Goal: Navigation & Orientation: Understand site structure

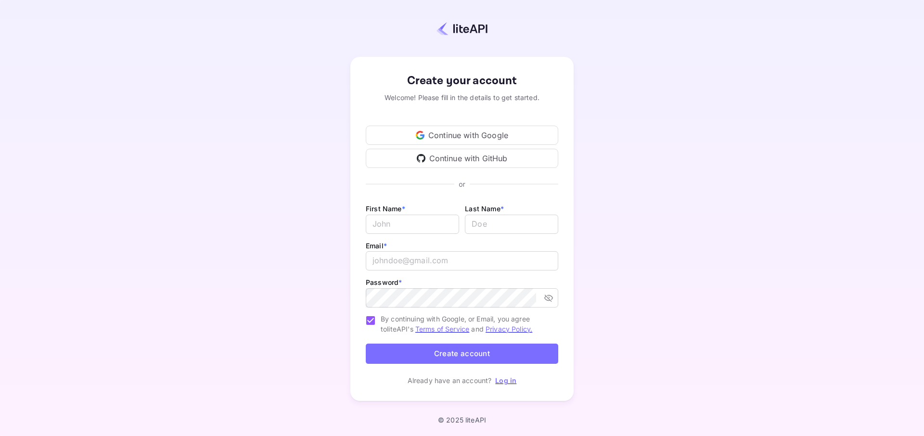
click at [509, 382] on link "Log in" at bounding box center [505, 380] width 21 height 8
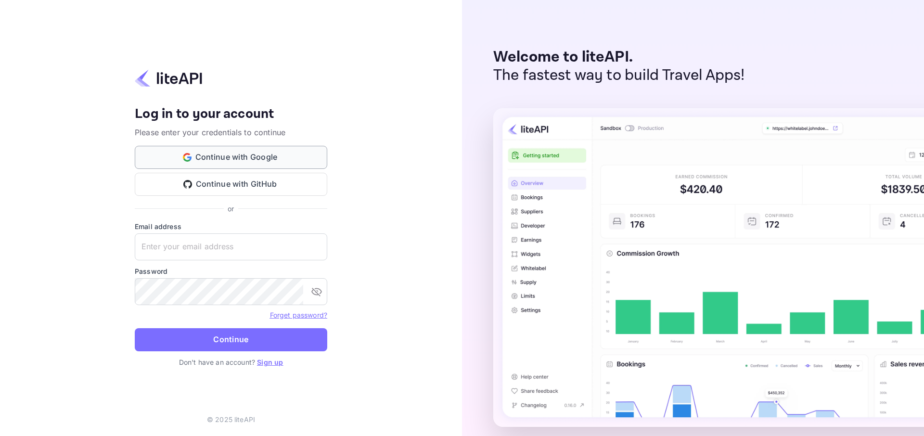
click at [214, 161] on button "Continue with Google" at bounding box center [231, 157] width 193 height 23
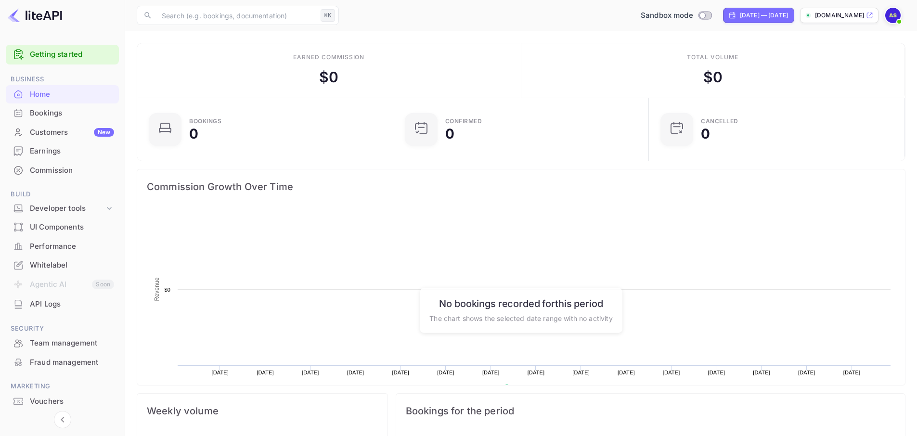
scroll to position [149, 243]
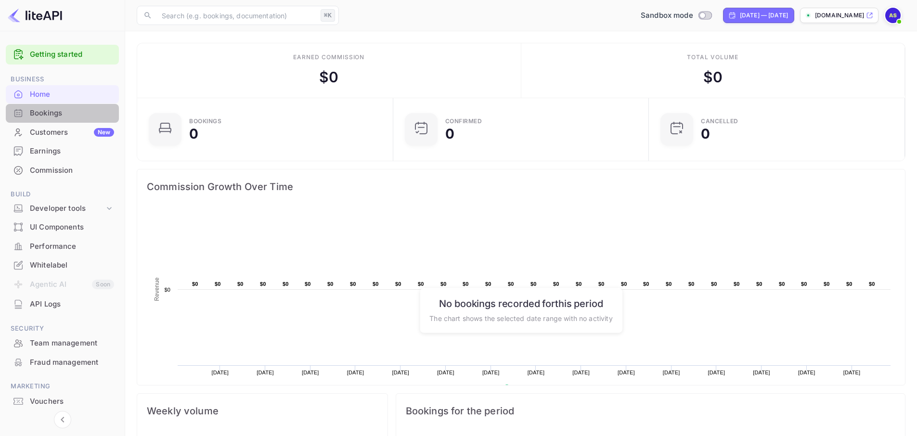
click at [65, 115] on div "Bookings" at bounding box center [72, 113] width 84 height 11
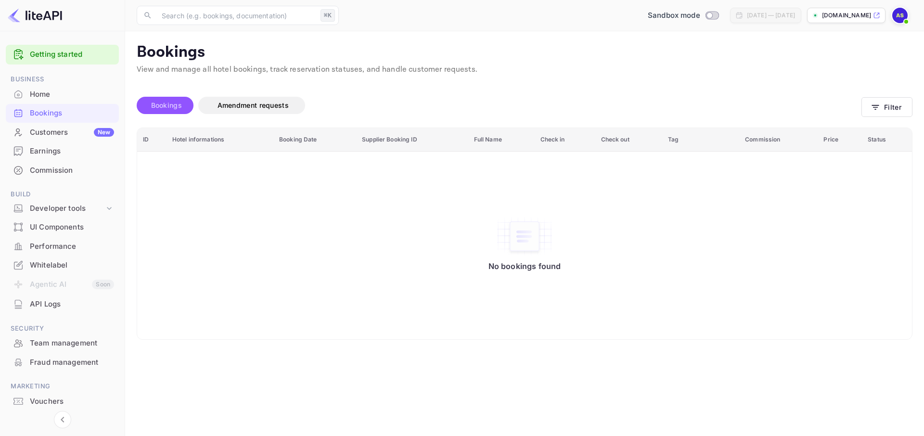
click at [178, 108] on span "Bookings" at bounding box center [166, 105] width 31 height 8
click at [313, 103] on div "Bookings Amendment requests" at bounding box center [499, 105] width 725 height 17
click at [288, 108] on span "Amendment requests" at bounding box center [253, 105] width 71 height 8
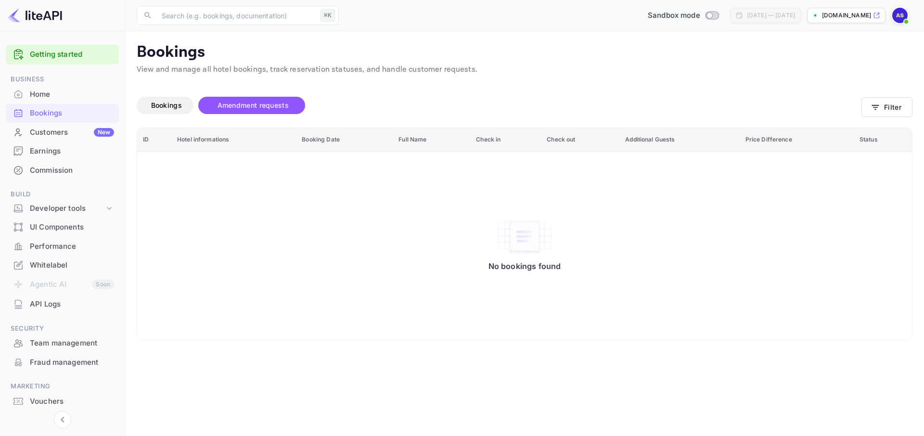
click at [849, 111] on div "Bookings Amendment requests" at bounding box center [499, 105] width 725 height 17
click at [876, 107] on icon "button" at bounding box center [875, 107] width 7 height 5
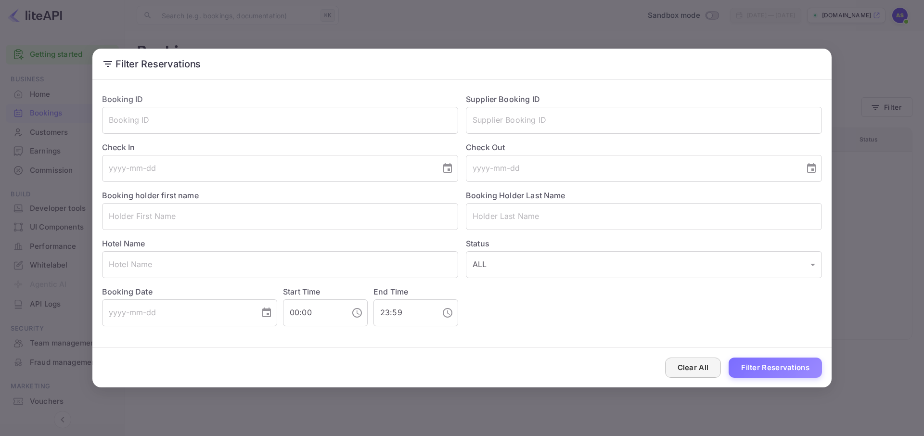
click at [700, 373] on button "Clear All" at bounding box center [693, 368] width 56 height 21
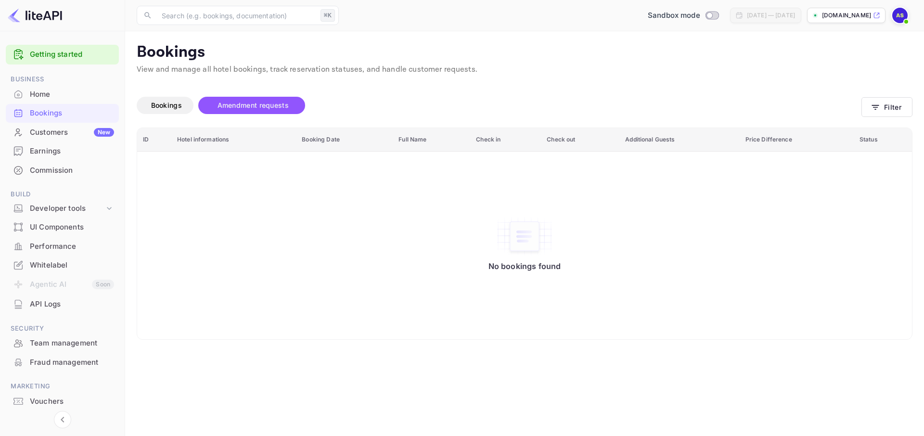
click at [36, 142] on li "Earnings" at bounding box center [62, 151] width 113 height 19
click at [46, 128] on div "Customers New" at bounding box center [72, 132] width 84 height 11
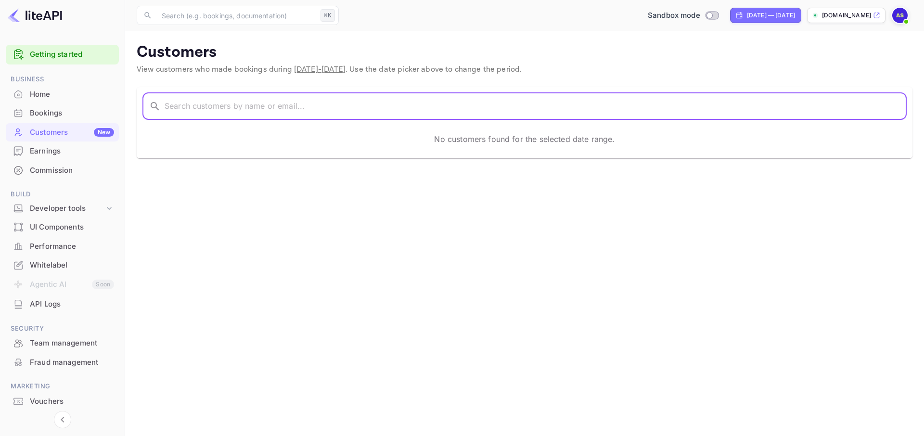
click at [268, 116] on input "text" at bounding box center [536, 106] width 742 height 27
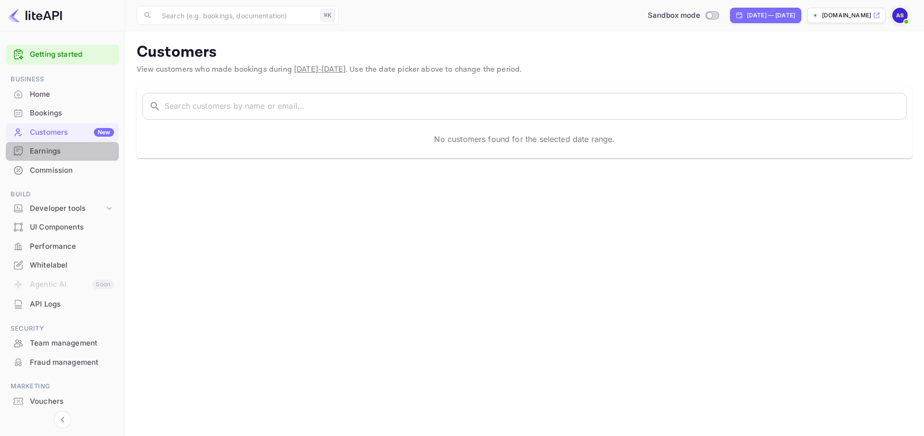
click at [31, 152] on div "Earnings" at bounding box center [72, 151] width 84 height 11
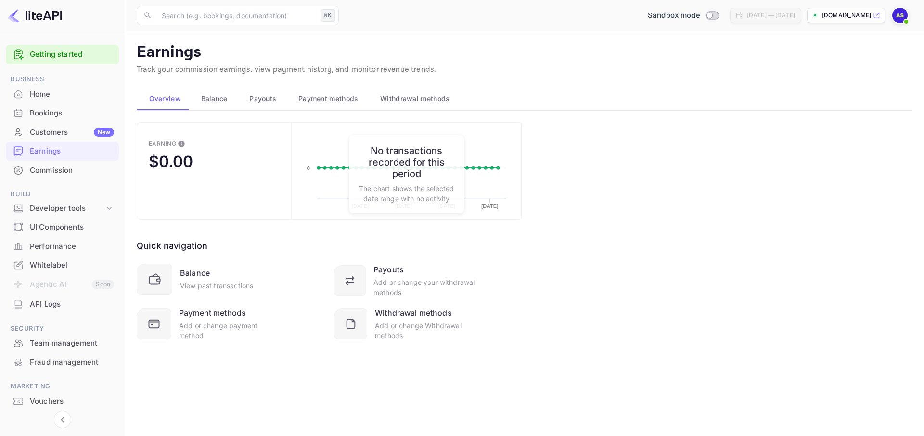
click at [233, 94] on button "Balance" at bounding box center [213, 98] width 49 height 23
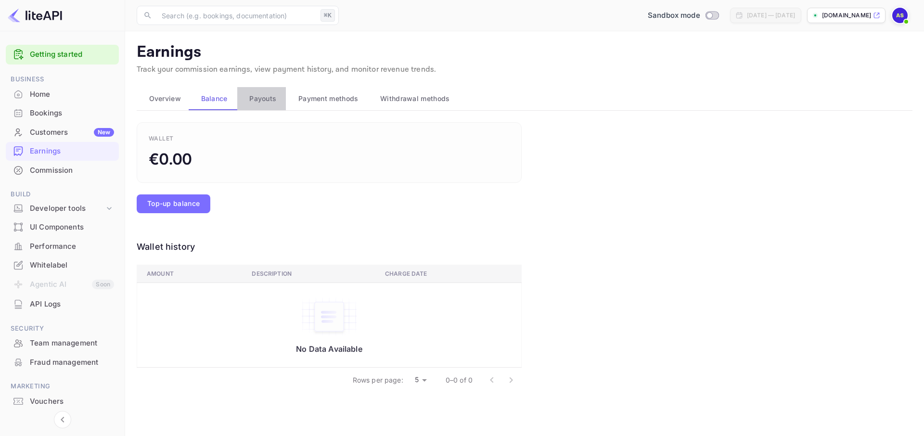
click at [264, 103] on span "Payouts" at bounding box center [262, 99] width 27 height 12
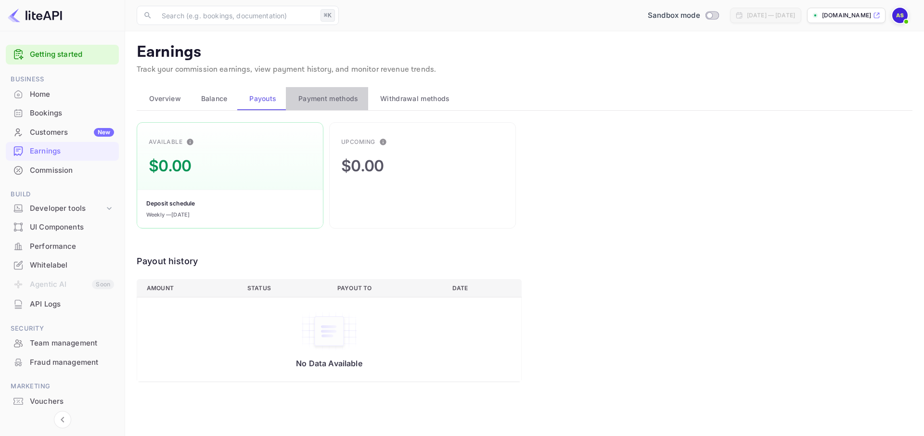
click at [308, 100] on span "Payment methods" at bounding box center [328, 99] width 60 height 12
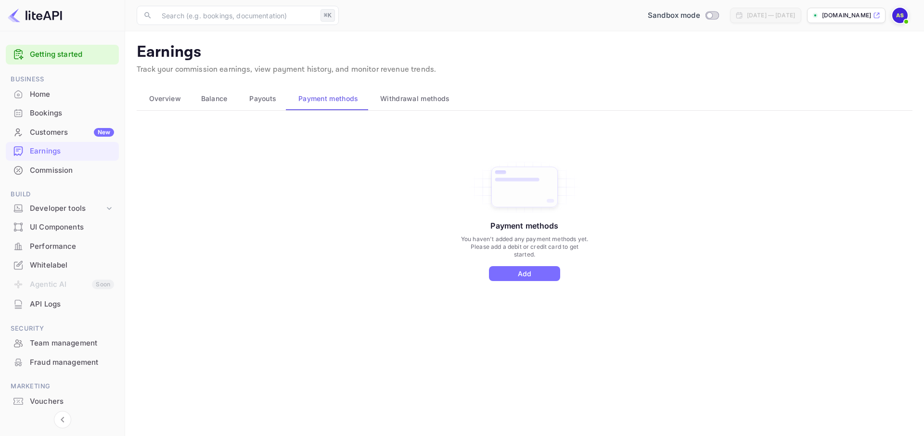
click at [428, 88] on button "Withdrawal methods" at bounding box center [413, 98] width 91 height 23
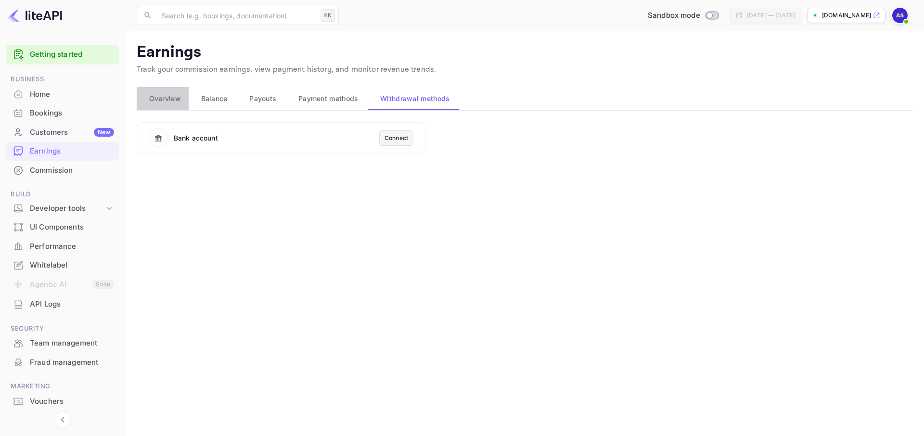
click at [167, 102] on span "Overview" at bounding box center [165, 99] width 32 height 12
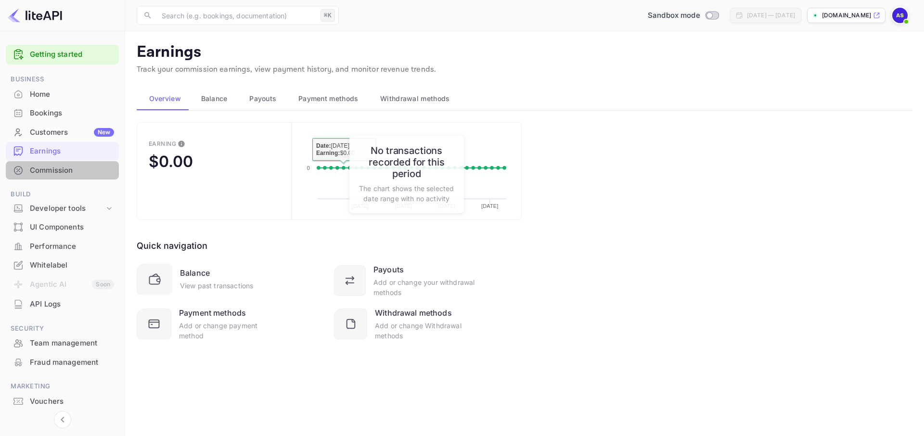
click at [61, 176] on div "Commission" at bounding box center [62, 170] width 113 height 19
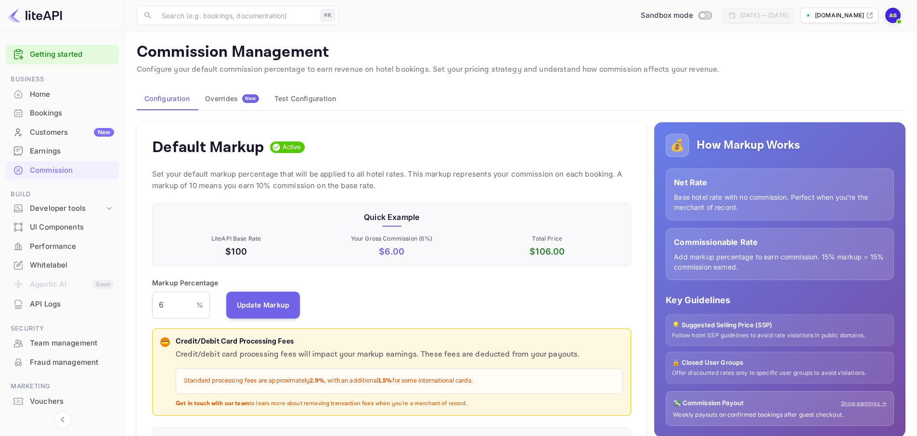
scroll to position [164, 472]
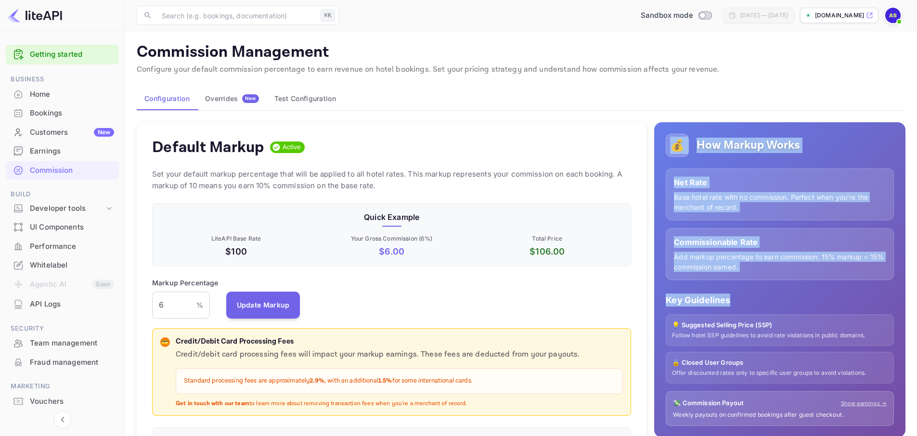
drag, startPoint x: 660, startPoint y: 131, endPoint x: 846, endPoint y: 297, distance: 248.9
click at [874, 297] on div "💰 How Markup Works Net Rate Base hotel rate with no commission. Perfect when yo…" at bounding box center [779, 280] width 251 height 316
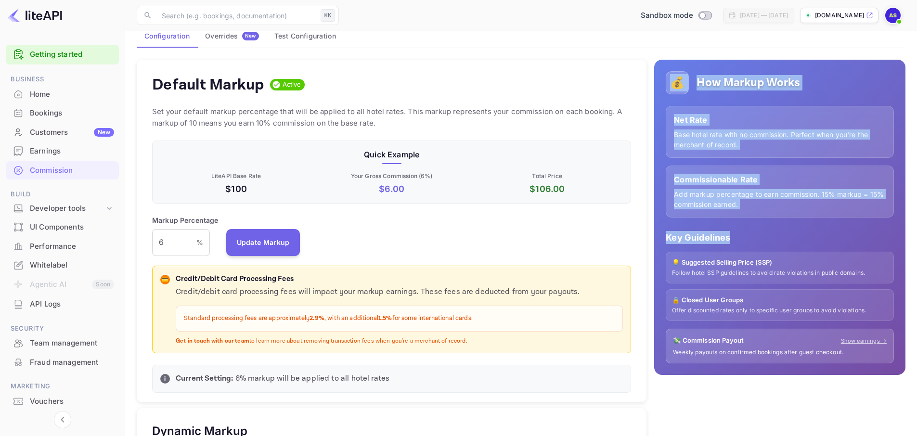
scroll to position [0, 0]
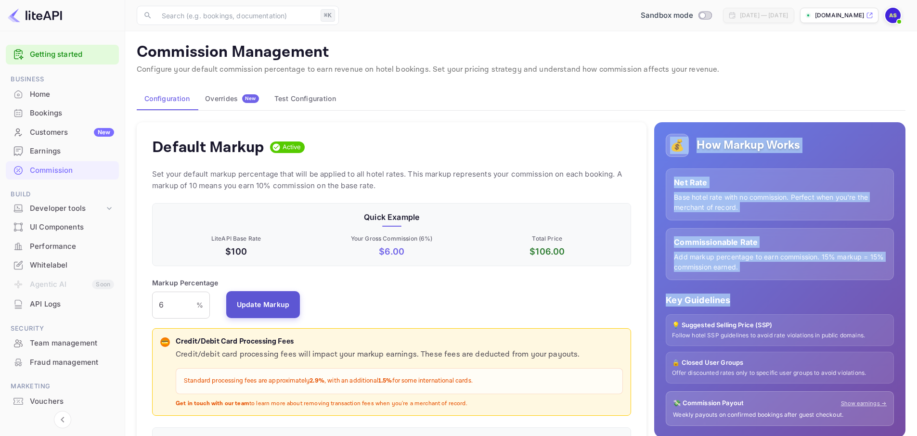
click at [253, 303] on button "Update Markup" at bounding box center [263, 304] width 74 height 27
click at [68, 210] on div "Developer tools" at bounding box center [67, 208] width 75 height 11
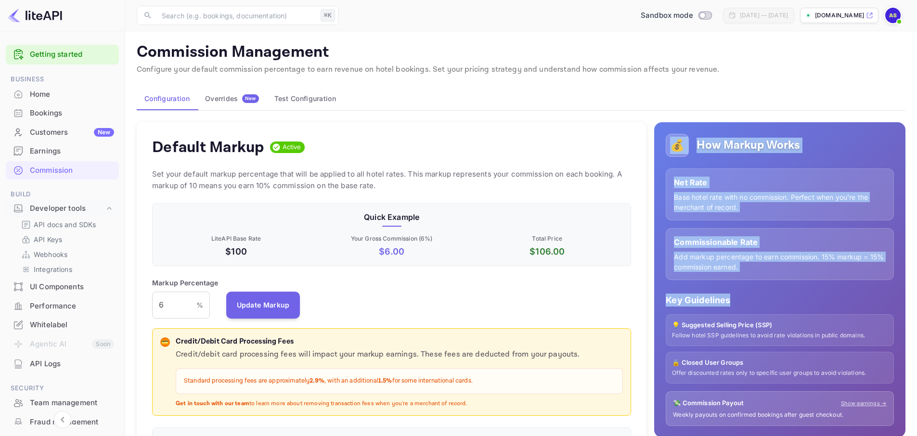
click at [60, 282] on div "UI Components" at bounding box center [72, 287] width 84 height 11
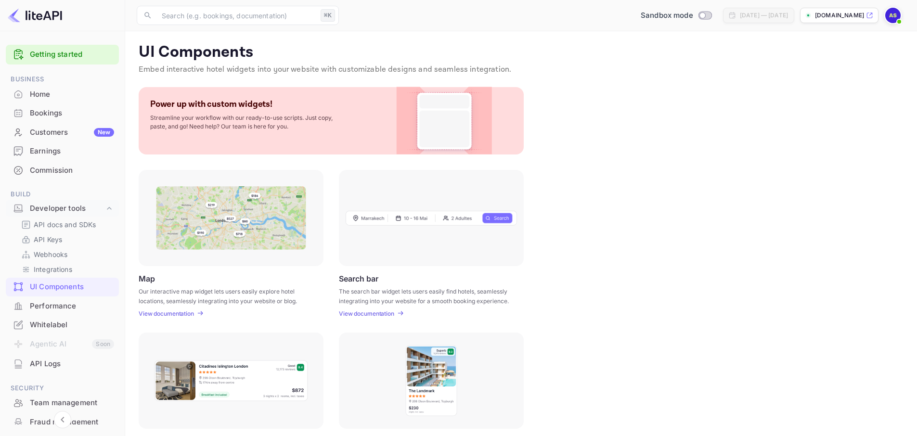
click at [50, 305] on div "Performance" at bounding box center [72, 306] width 84 height 11
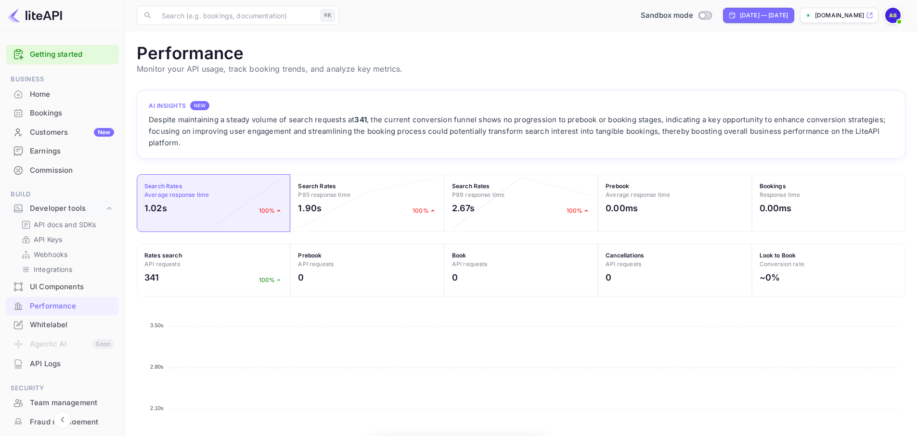
scroll to position [241, 762]
click at [49, 114] on div "Bookings" at bounding box center [72, 113] width 84 height 11
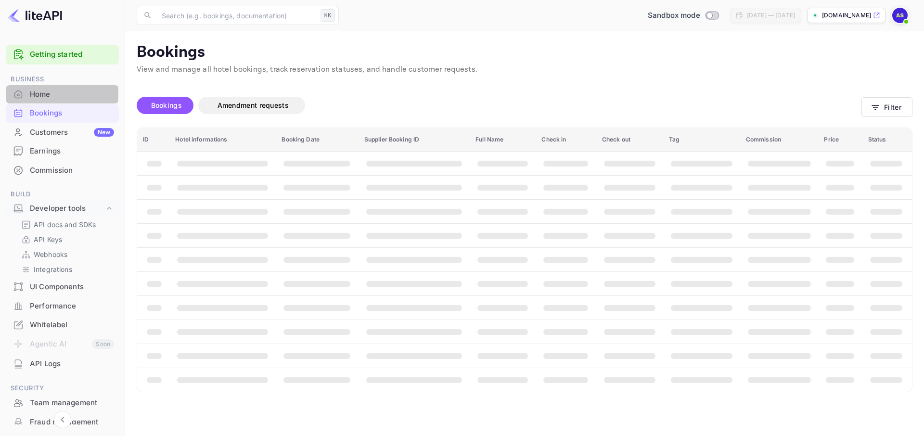
click at [52, 93] on div "Home" at bounding box center [72, 94] width 84 height 11
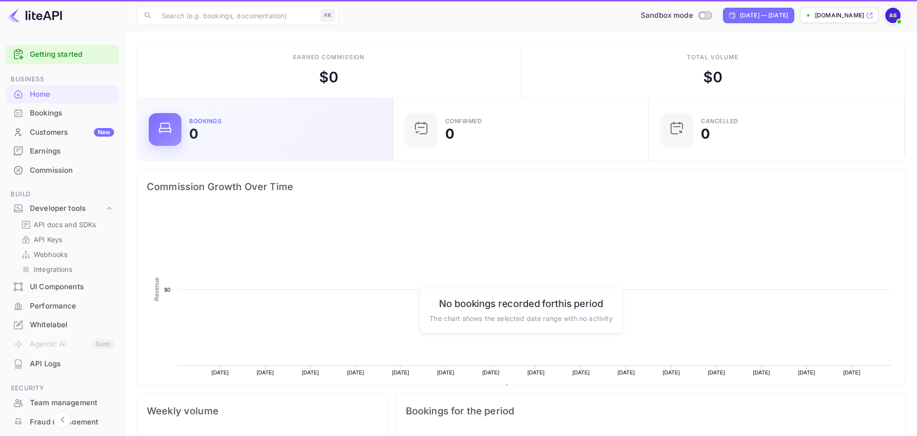
scroll to position [149, 243]
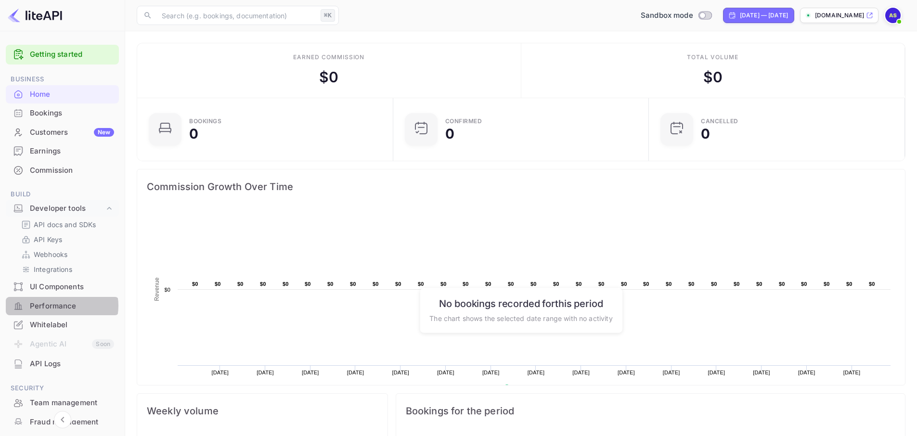
click at [60, 306] on div "Performance" at bounding box center [72, 306] width 84 height 11
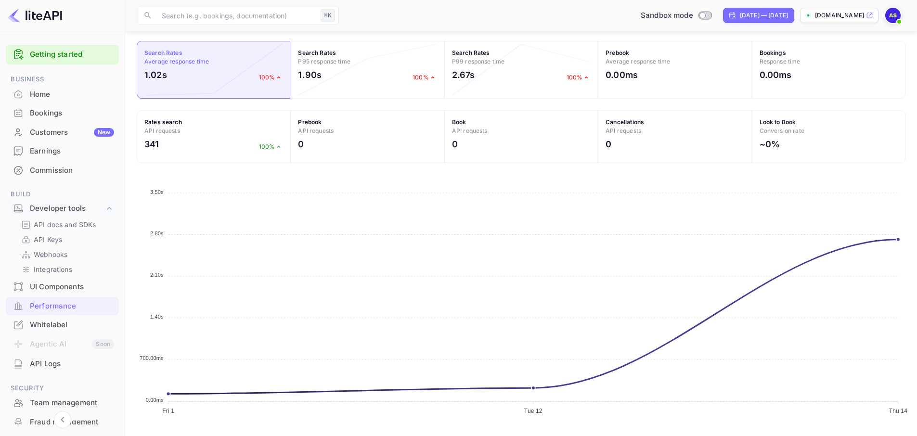
scroll to position [124, 0]
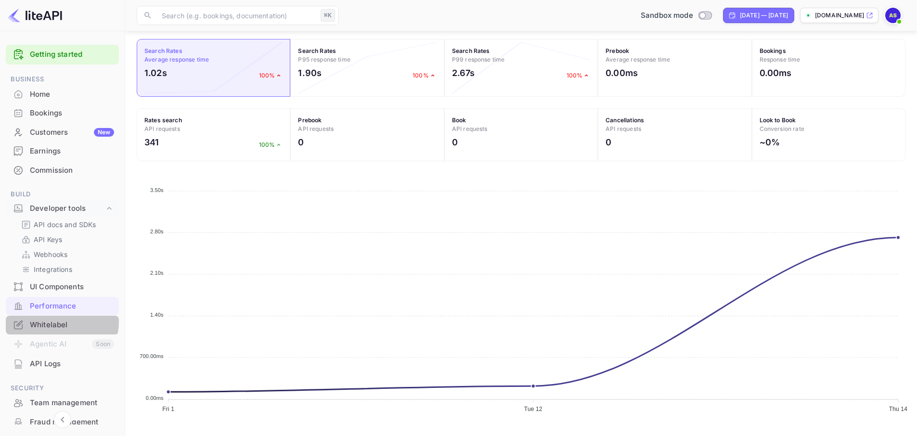
click at [60, 322] on div "Whitelabel" at bounding box center [72, 325] width 84 height 11
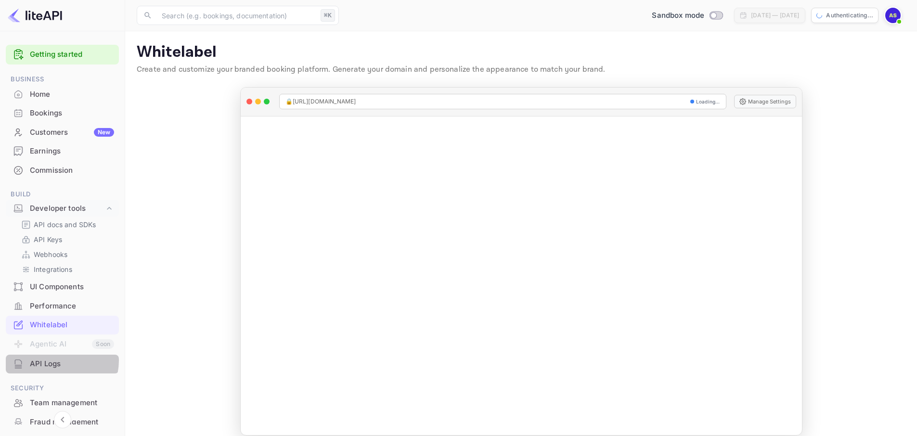
click at [55, 361] on div "API Logs" at bounding box center [72, 364] width 84 height 11
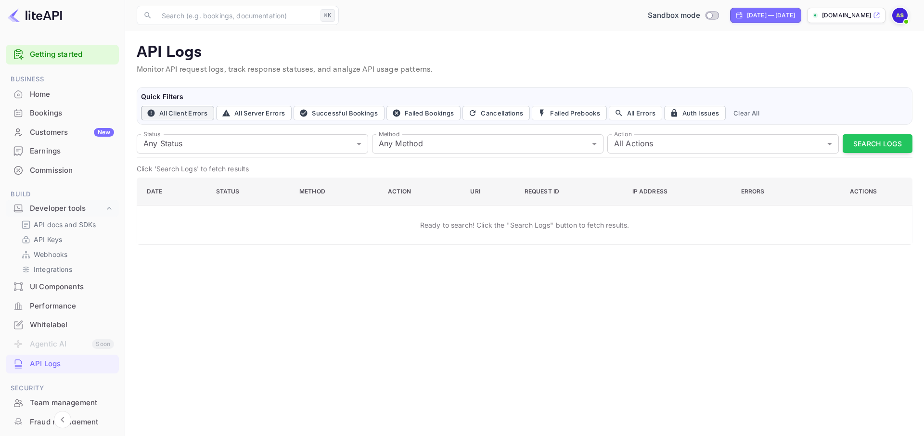
click at [184, 116] on button "All Client Errors" at bounding box center [177, 113] width 73 height 14
type input "4xx"
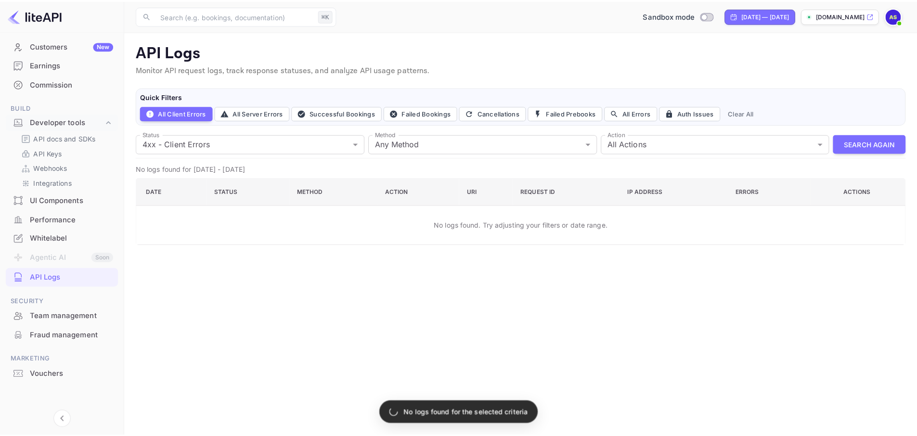
scroll to position [88, 0]
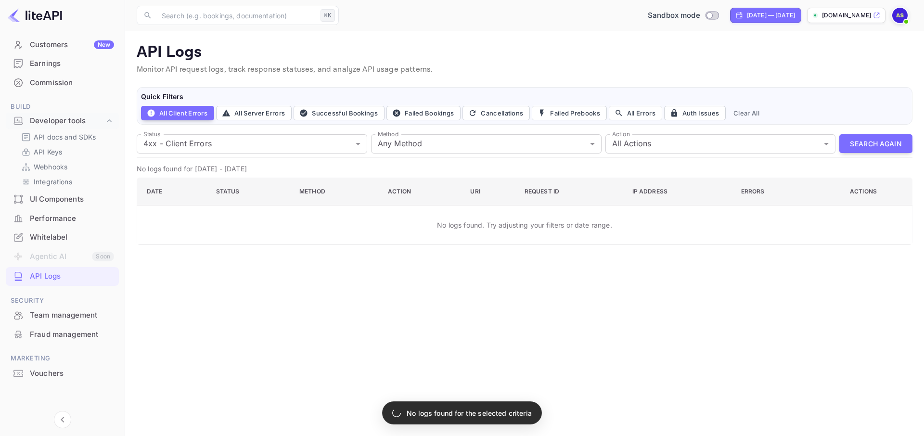
click at [64, 315] on div "Team management" at bounding box center [72, 315] width 84 height 11
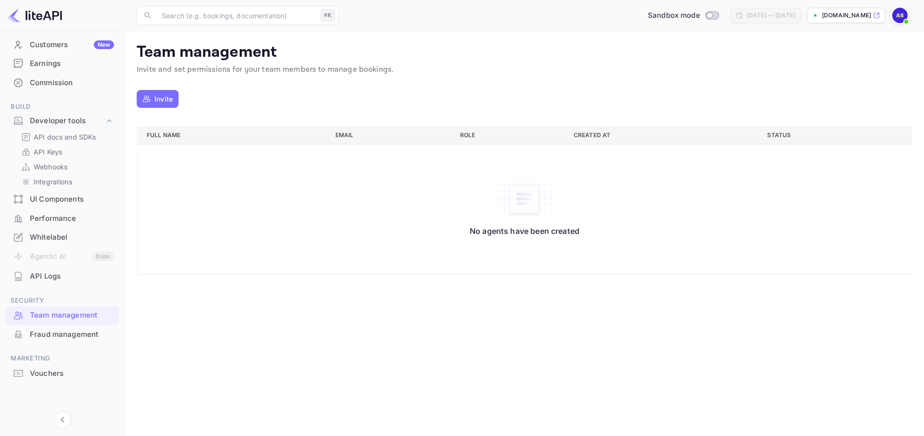
click at [81, 338] on div "Fraud management" at bounding box center [72, 334] width 84 height 11
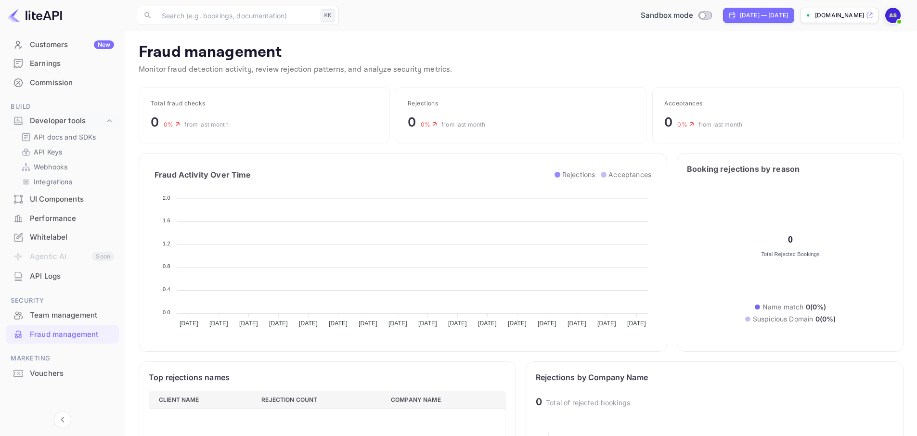
scroll to position [191, 350]
click at [41, 218] on div "Performance" at bounding box center [72, 218] width 84 height 11
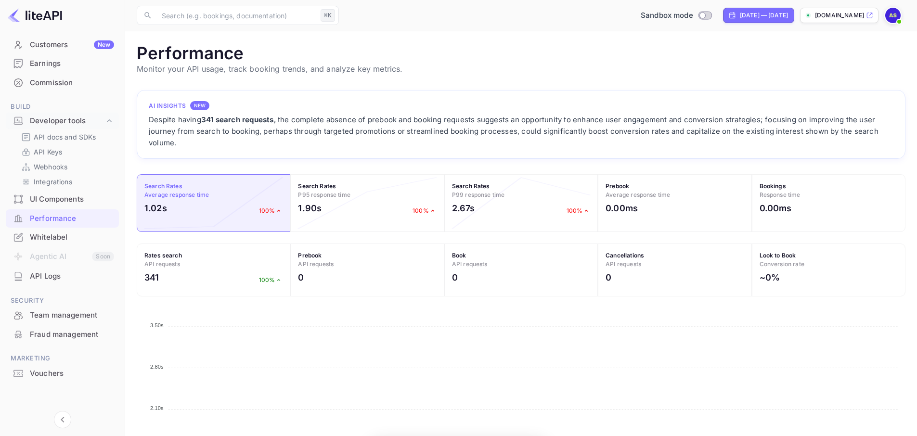
scroll to position [241, 762]
click at [67, 203] on div "UI Components" at bounding box center [72, 199] width 84 height 11
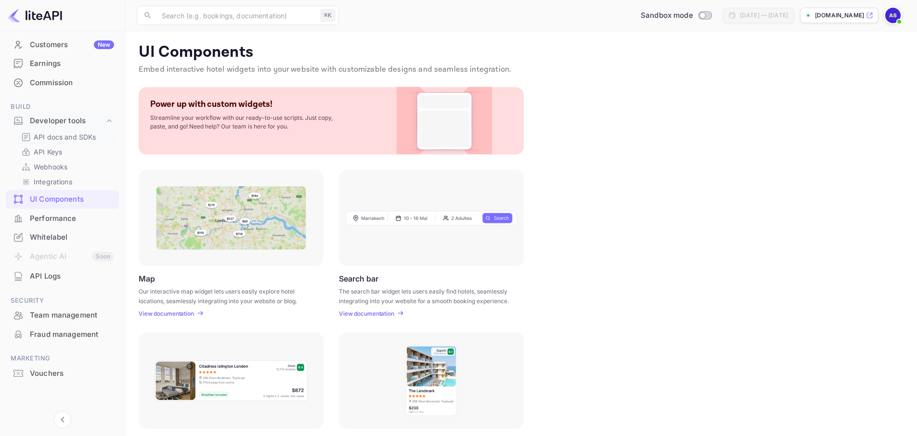
click at [61, 138] on p "API docs and SDKs" at bounding box center [65, 137] width 63 height 10
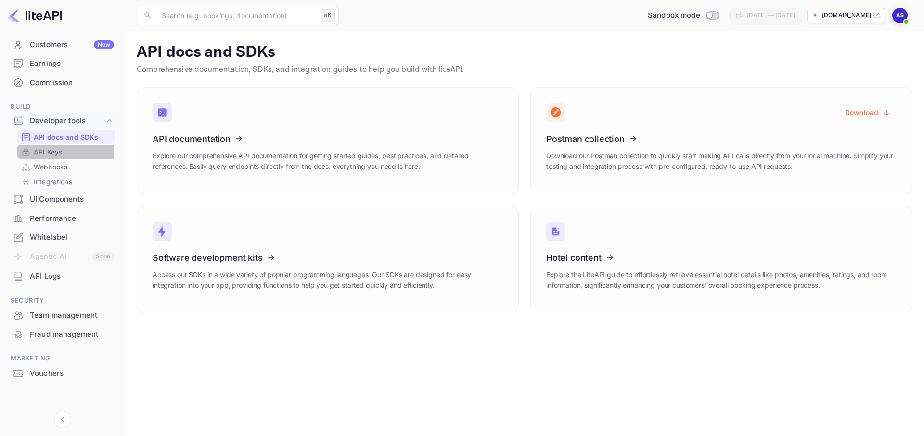
click at [55, 151] on p "API Keys" at bounding box center [48, 152] width 28 height 10
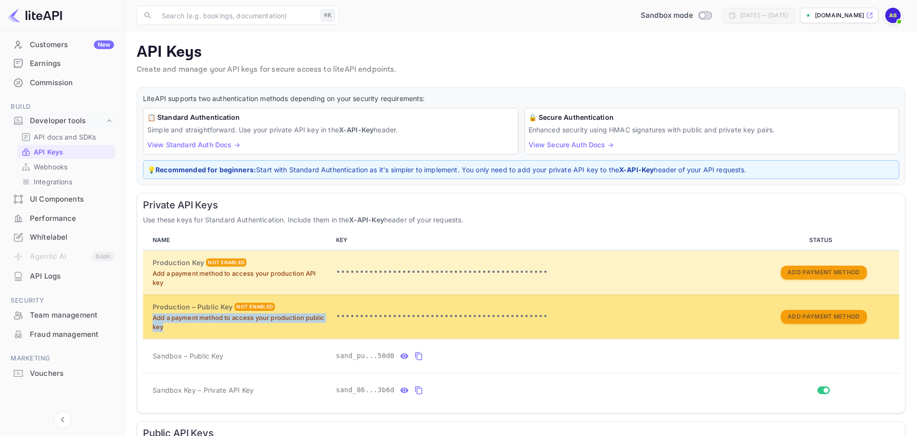
drag, startPoint x: 168, startPoint y: 327, endPoint x: 144, endPoint y: 317, distance: 25.9
click at [144, 317] on td "Production – Public Key Not enabled Add a payment method to access your product…" at bounding box center [237, 317] width 189 height 44
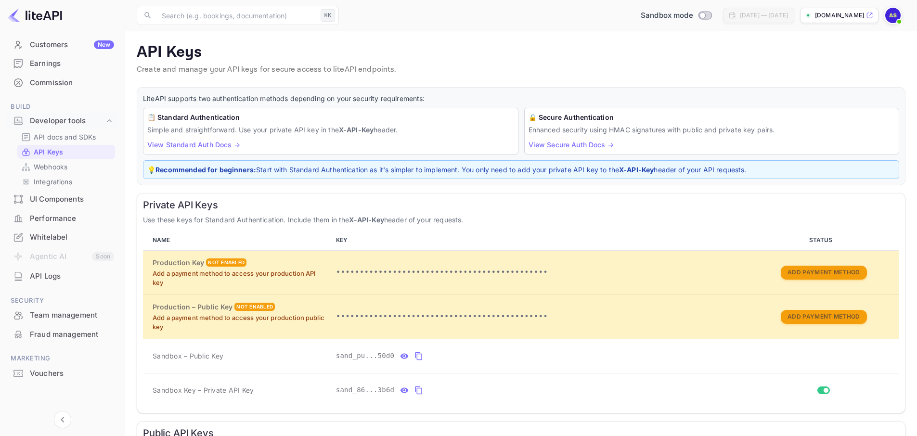
click at [496, 227] on div "Private API Keys Use these keys for Standard Authentication. Include them in th…" at bounding box center [521, 303] width 769 height 220
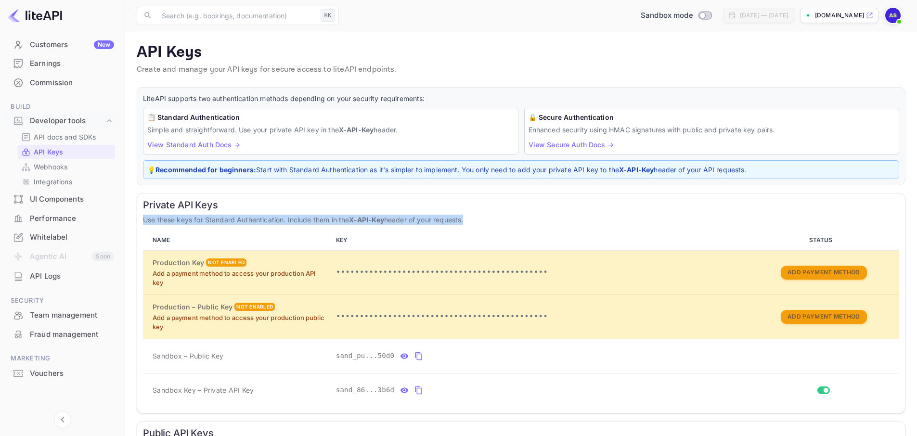
drag, startPoint x: 490, startPoint y: 225, endPoint x: 146, endPoint y: 212, distance: 344.4
click at [146, 212] on div "Private API Keys Use these keys for Standard Authentication. Include them in th…" at bounding box center [521, 303] width 769 height 220
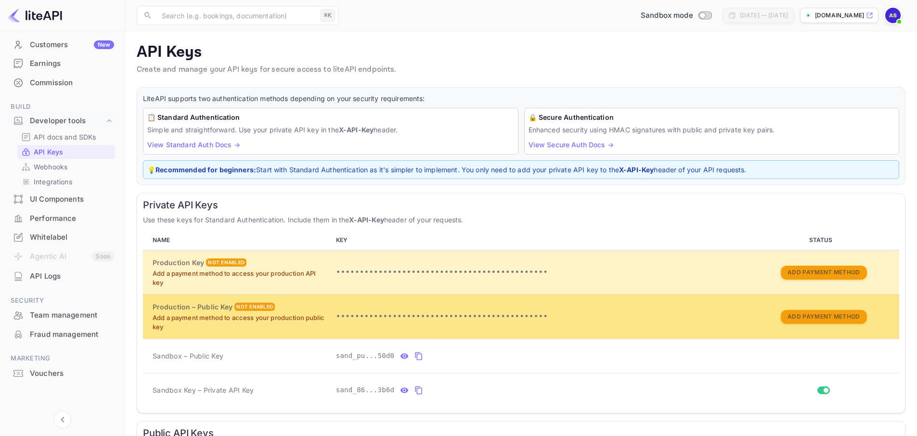
click at [288, 330] on p "Add a payment method to access your production public key" at bounding box center [241, 322] width 176 height 19
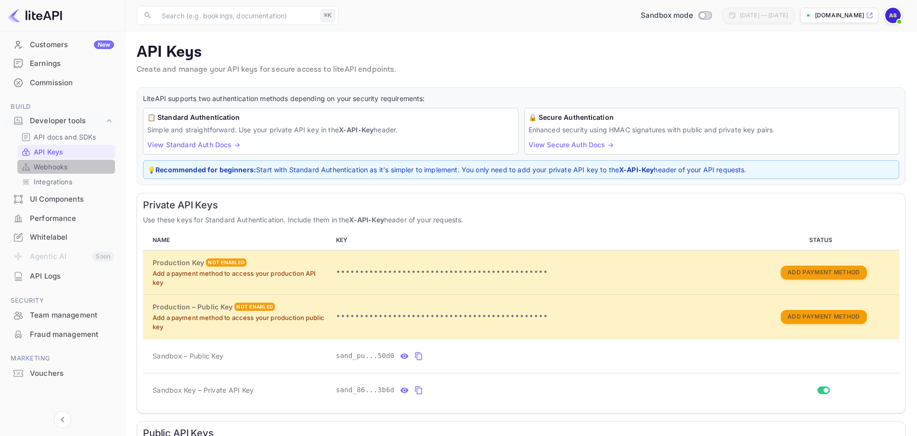
click at [71, 165] on link "Webhooks" at bounding box center [66, 167] width 90 height 10
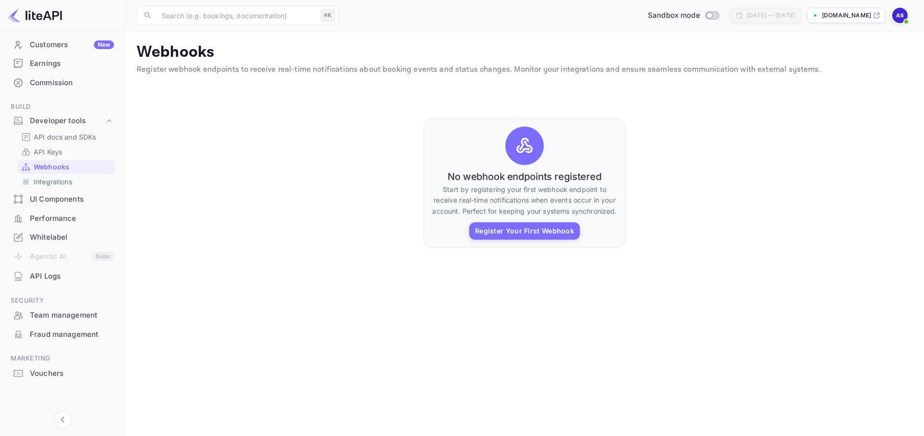
click at [65, 183] on p "Integrations" at bounding box center [53, 182] width 39 height 10
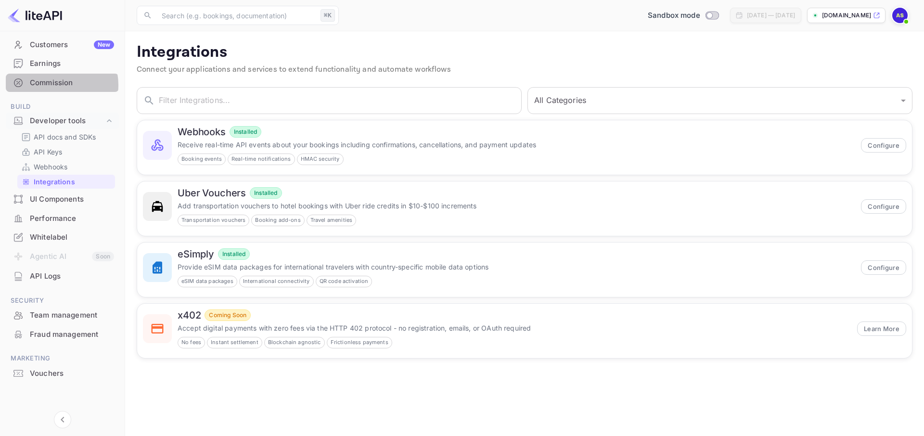
click at [57, 85] on div "Commission" at bounding box center [72, 82] width 84 height 11
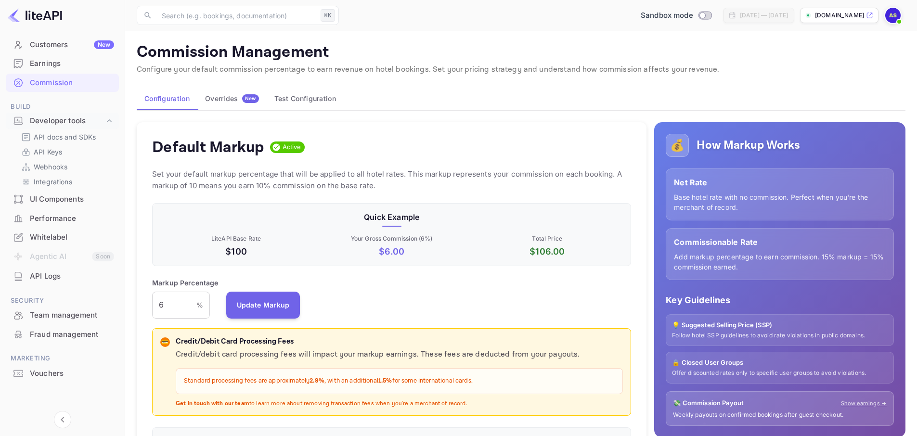
click at [297, 103] on button "Test Configuration" at bounding box center [305, 98] width 77 height 23
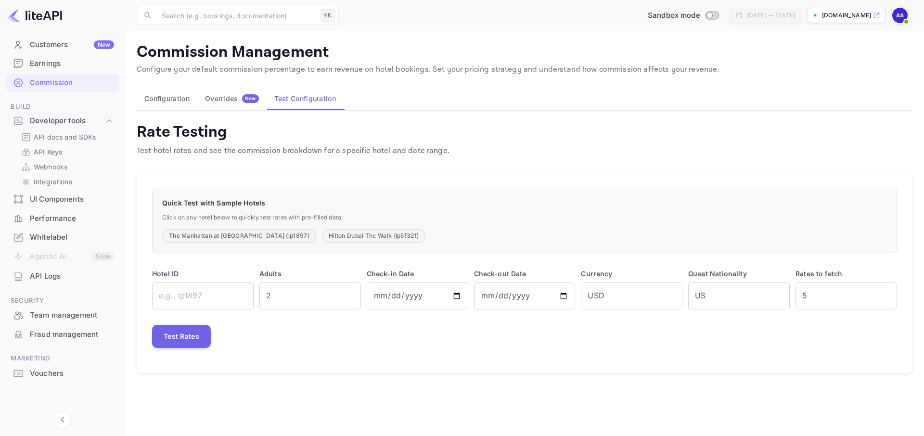
click at [220, 91] on button "Overrides New" at bounding box center [231, 98] width 69 height 23
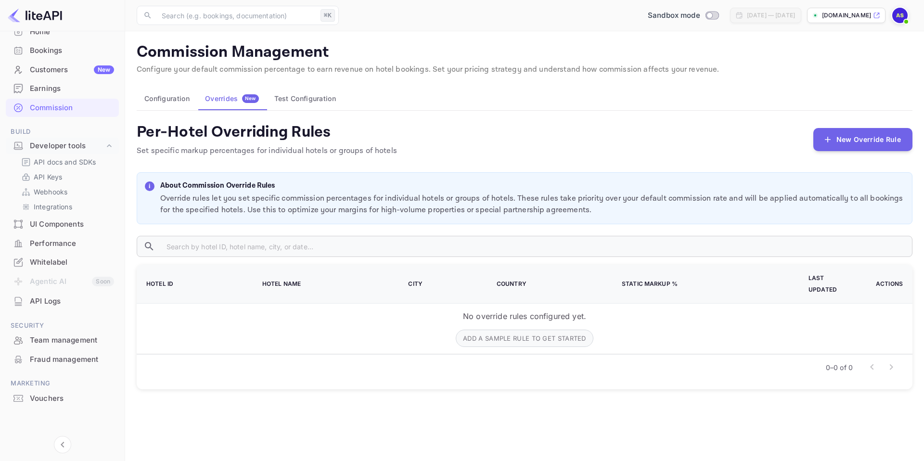
scroll to position [63, 0]
